Goal: Task Accomplishment & Management: Complete application form

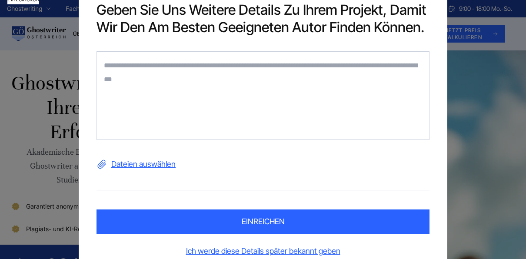
click at [170, 76] on textarea at bounding box center [263, 95] width 333 height 89
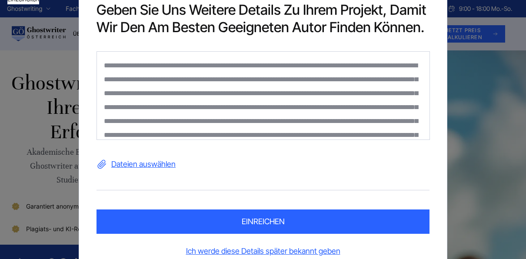
click at [102, 64] on textarea at bounding box center [264, 95] width 334 height 89
click at [235, 66] on textarea at bounding box center [264, 95] width 334 height 89
click at [104, 55] on textarea at bounding box center [264, 95] width 334 height 89
click at [101, 63] on textarea at bounding box center [264, 95] width 334 height 89
click at [110, 57] on textarea at bounding box center [264, 95] width 334 height 89
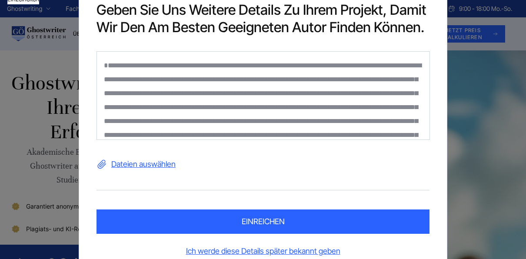
click at [105, 54] on textarea at bounding box center [264, 95] width 334 height 89
paste textarea "**********"
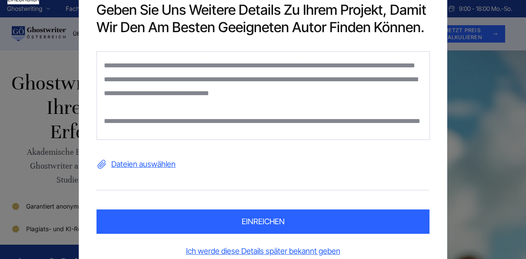
click at [102, 63] on textarea at bounding box center [264, 95] width 334 height 89
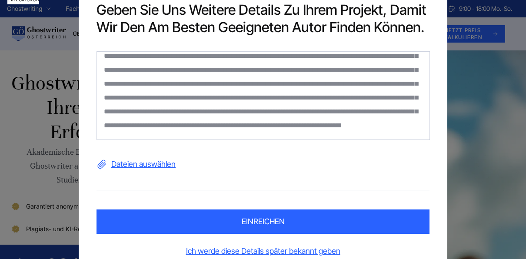
scroll to position [17, 0]
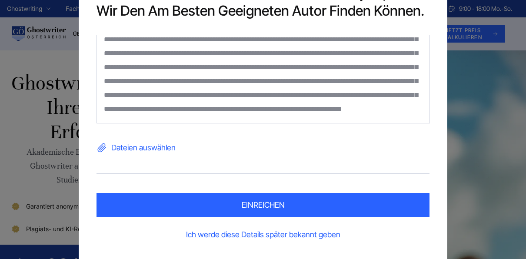
drag, startPoint x: 364, startPoint y: 109, endPoint x: 308, endPoint y: 108, distance: 56.5
click at [308, 108] on textarea at bounding box center [264, 79] width 334 height 89
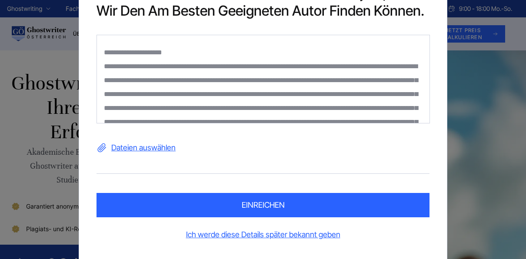
scroll to position [0, 0]
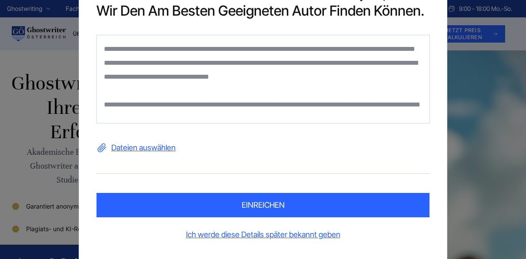
drag, startPoint x: 314, startPoint y: 114, endPoint x: 99, endPoint y: 38, distance: 228.7
click at [99, 38] on textarea at bounding box center [264, 79] width 334 height 89
type textarea "**********"
click at [260, 196] on button "einreichen" at bounding box center [263, 205] width 333 height 24
